Goal: Browse casually

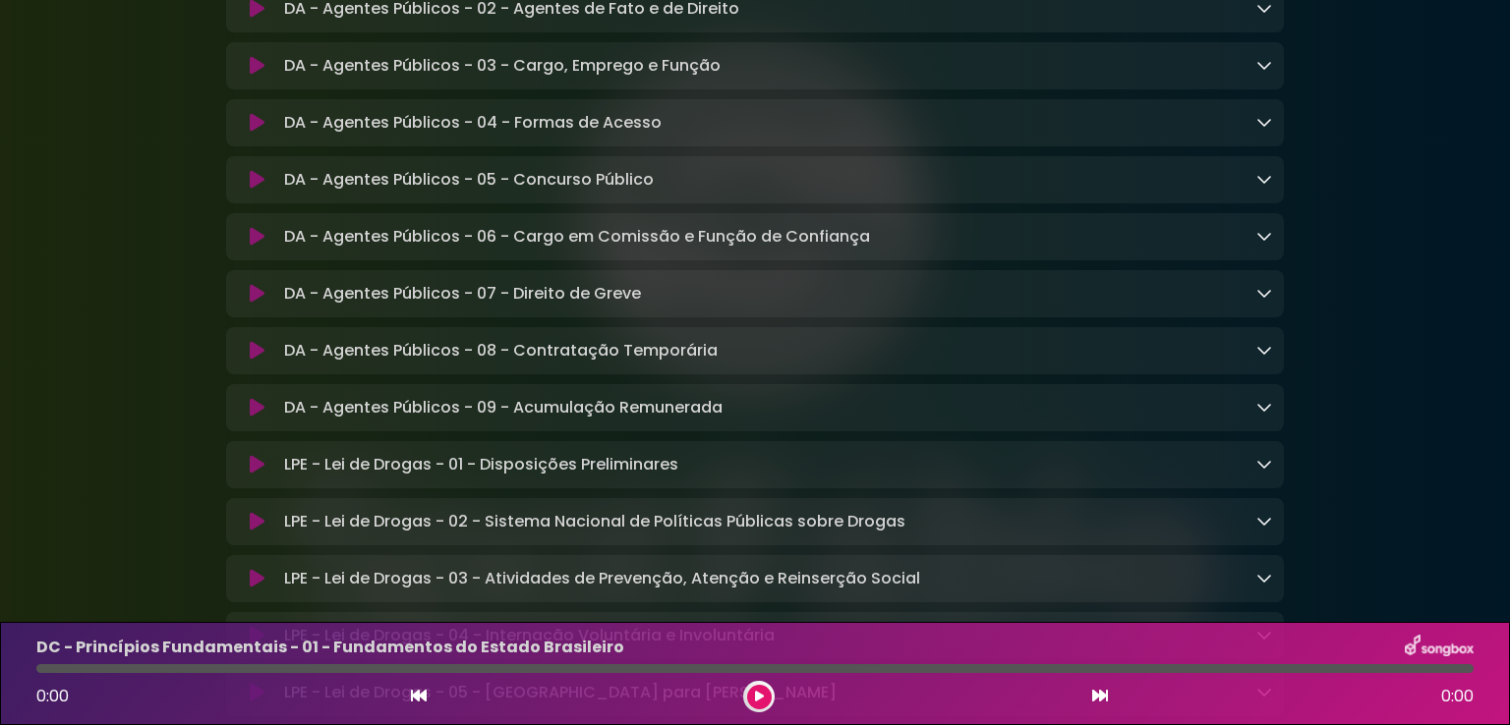
scroll to position [2555, 0]
